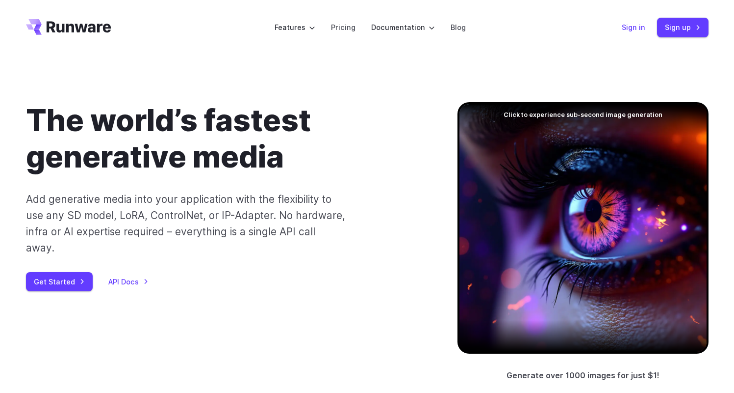
click at [629, 23] on link "Sign in" at bounding box center [634, 27] width 24 height 11
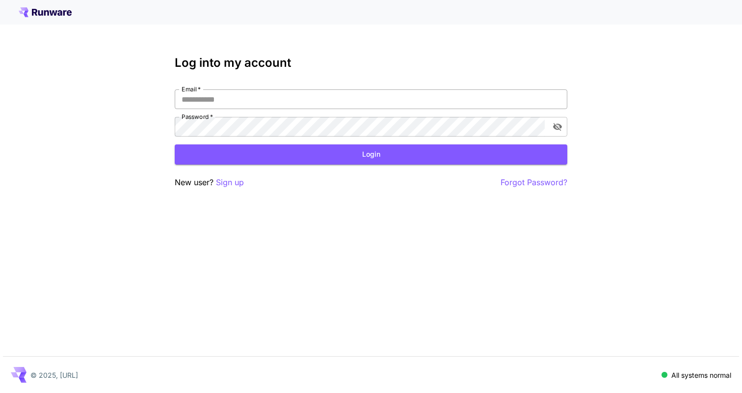
click at [353, 101] on input "Email   *" at bounding box center [371, 99] width 393 height 20
type input "**********"
click at [342, 154] on button "Login" at bounding box center [371, 154] width 393 height 20
